Goal: Transaction & Acquisition: Purchase product/service

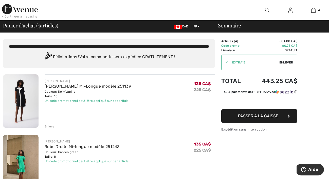
click at [52, 125] on div "Enlever" at bounding box center [50, 126] width 11 height 5
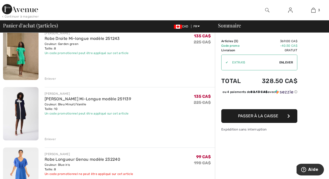
scroll to position [64, 0]
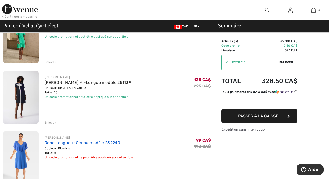
click at [83, 144] on link "Robe Longueur Genou modèle 232240" at bounding box center [83, 142] width 76 height 5
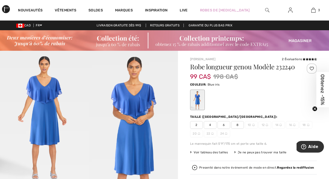
click at [27, 112] on img at bounding box center [44, 118] width 89 height 134
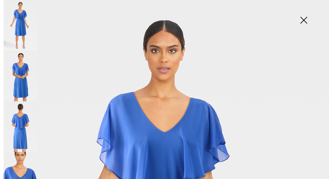
click at [14, 122] on img at bounding box center [21, 126] width 34 height 51
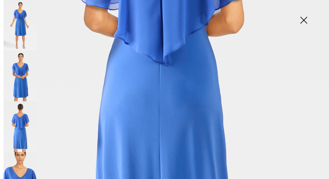
scroll to position [315, 0]
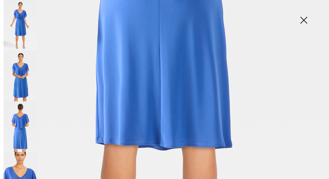
click at [21, 167] on img at bounding box center [21, 177] width 34 height 51
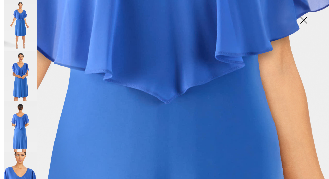
click at [23, 67] on img at bounding box center [21, 76] width 34 height 51
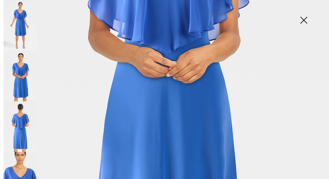
scroll to position [57, 0]
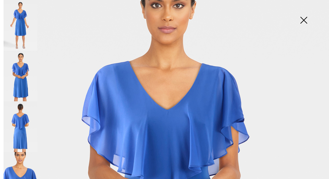
click at [302, 22] on img at bounding box center [303, 21] width 25 height 26
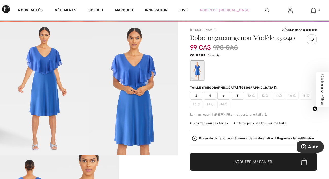
scroll to position [29, 0]
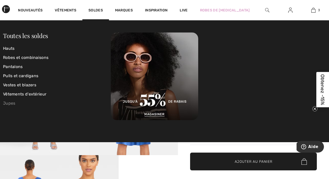
click at [16, 103] on link "Jupes" at bounding box center [57, 103] width 108 height 9
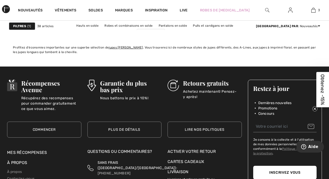
scroll to position [1775, 0]
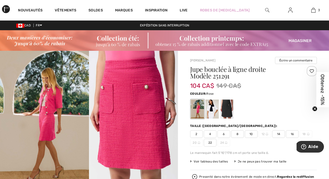
click at [200, 108] on div at bounding box center [197, 108] width 13 height 19
click at [230, 109] on div at bounding box center [226, 108] width 13 height 19
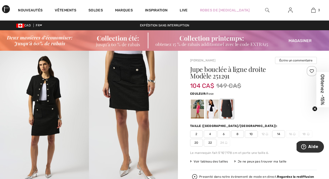
click at [198, 107] on div at bounding box center [197, 108] width 13 height 19
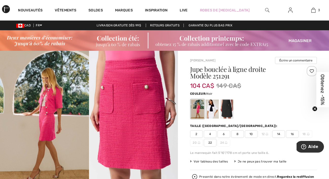
click at [229, 114] on div at bounding box center [226, 108] width 13 height 19
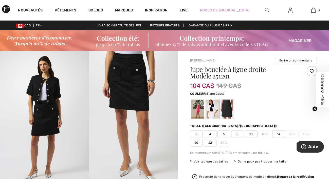
click at [211, 112] on div at bounding box center [212, 108] width 13 height 19
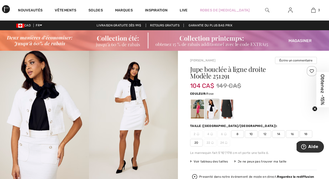
click at [202, 107] on div at bounding box center [197, 108] width 13 height 19
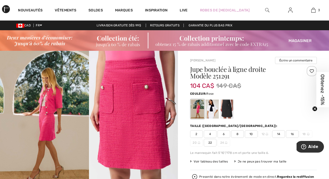
click at [149, 81] on img at bounding box center [133, 117] width 89 height 133
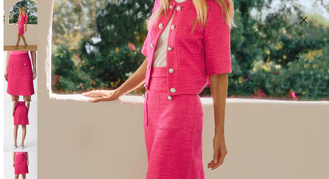
scroll to position [179, 0]
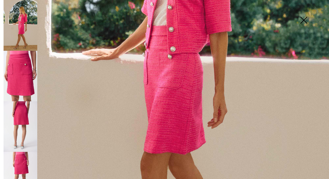
click at [25, 121] on img at bounding box center [21, 126] width 34 height 50
click at [24, 154] on img at bounding box center [21, 177] width 34 height 50
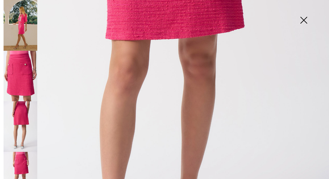
click at [304, 22] on img at bounding box center [303, 21] width 25 height 26
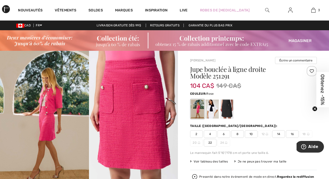
click at [250, 133] on span "10" at bounding box center [251, 134] width 13 height 8
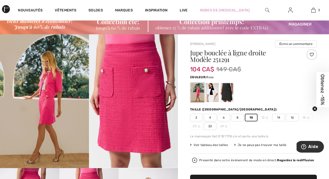
scroll to position [80, 0]
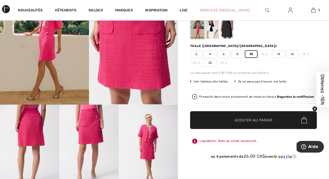
click at [262, 121] on span "Ajouter au panier" at bounding box center [254, 119] width 38 height 5
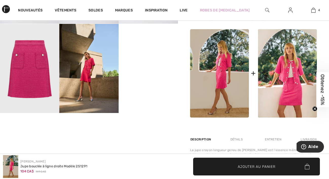
scroll to position [239, 0]
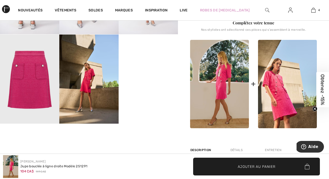
click at [269, 84] on img at bounding box center [287, 84] width 59 height 89
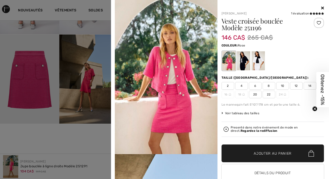
scroll to position [15, 0]
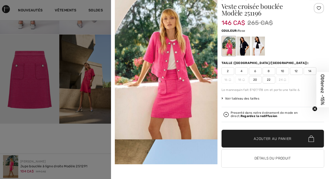
click at [97, 67] on div at bounding box center [164, 89] width 329 height 179
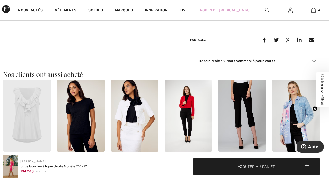
scroll to position [487, 0]
